Goal: Task Accomplishment & Management: Use online tool/utility

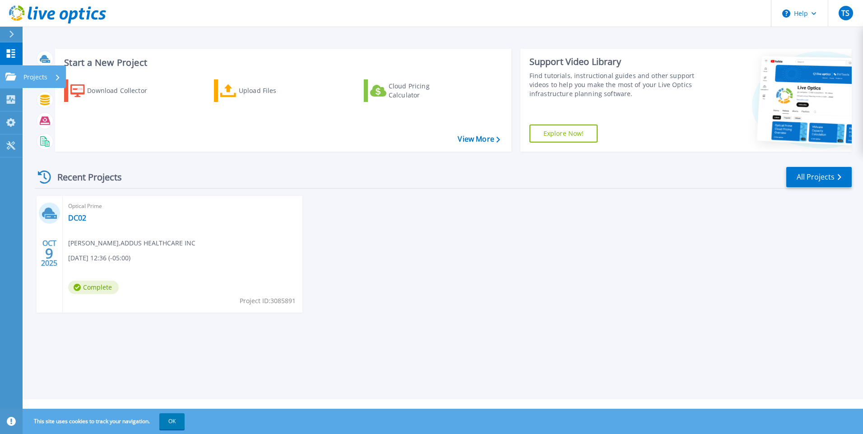
click at [7, 75] on icon at bounding box center [10, 77] width 11 height 8
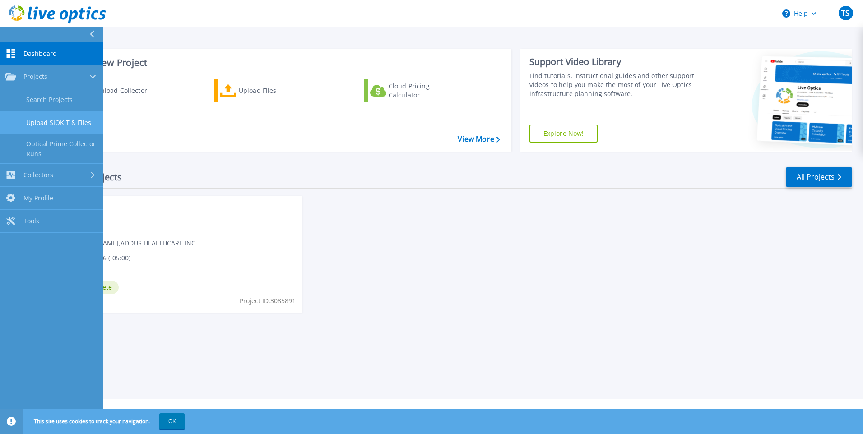
click at [33, 125] on link "Upload SIOKIT & Files" at bounding box center [51, 123] width 103 height 23
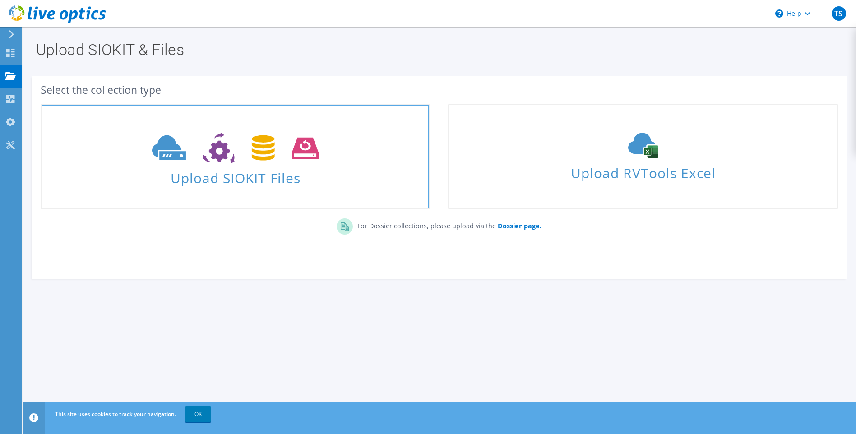
click at [258, 164] on span at bounding box center [236, 147] width 388 height 38
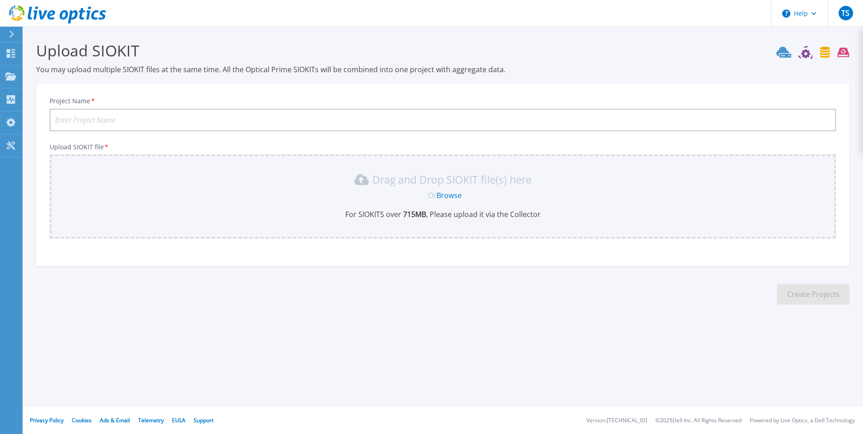
click at [202, 123] on input "Project Name *" at bounding box center [443, 120] width 786 height 23
type input "DC01 Hypervisors"
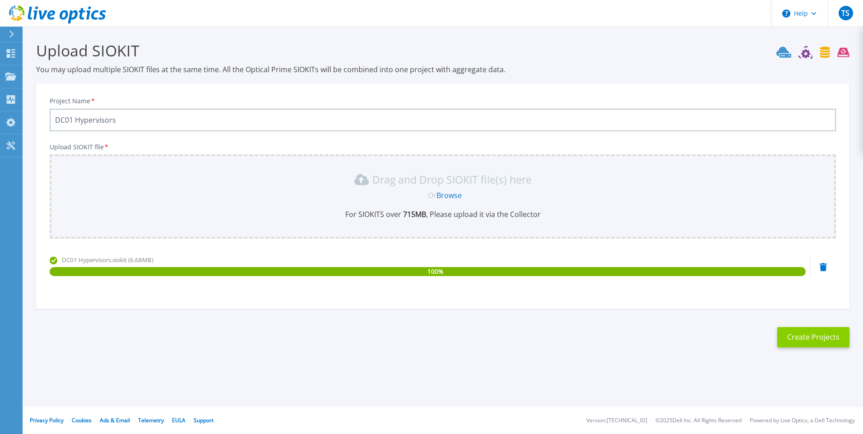
click at [805, 340] on button "Create Projects" at bounding box center [813, 337] width 72 height 20
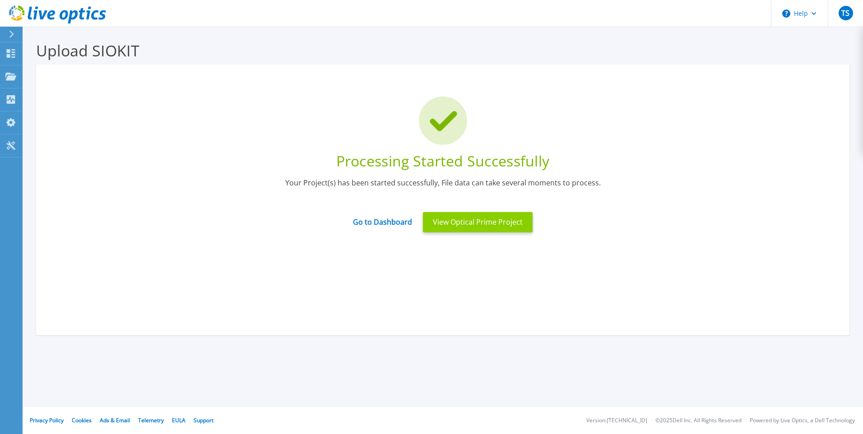
click at [454, 223] on button "View Optical Prime Project" at bounding box center [478, 222] width 110 height 20
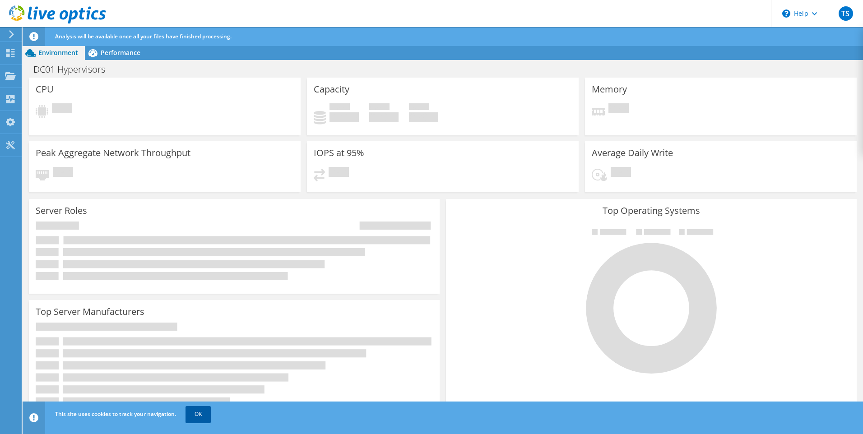
click at [190, 414] on link "OK" at bounding box center [198, 414] width 25 height 16
